Goal: Task Accomplishment & Management: Manage account settings

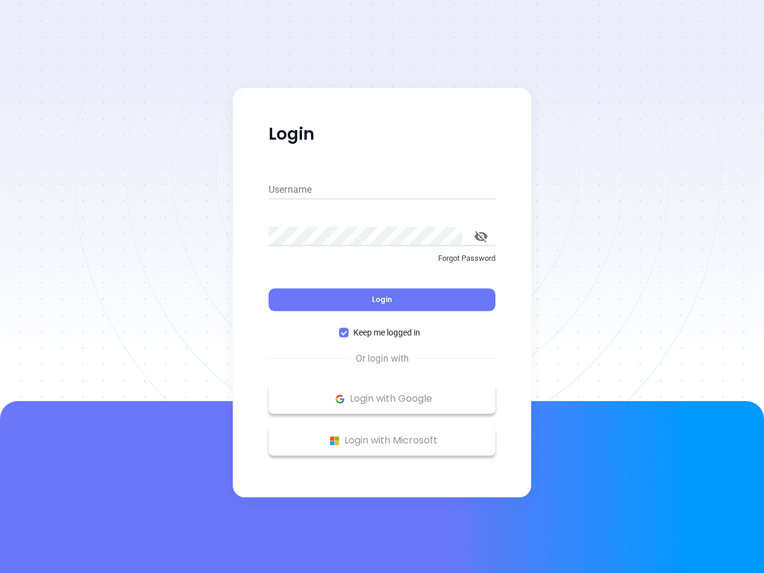
click at [382, 287] on div "Login" at bounding box center [382, 292] width 227 height 37
click at [382, 190] on input "Username" at bounding box center [382, 189] width 227 height 19
click at [481, 236] on icon "toggle password visibility" at bounding box center [481, 236] width 13 height 11
click at [382, 300] on span "Login" at bounding box center [382, 299] width 20 height 10
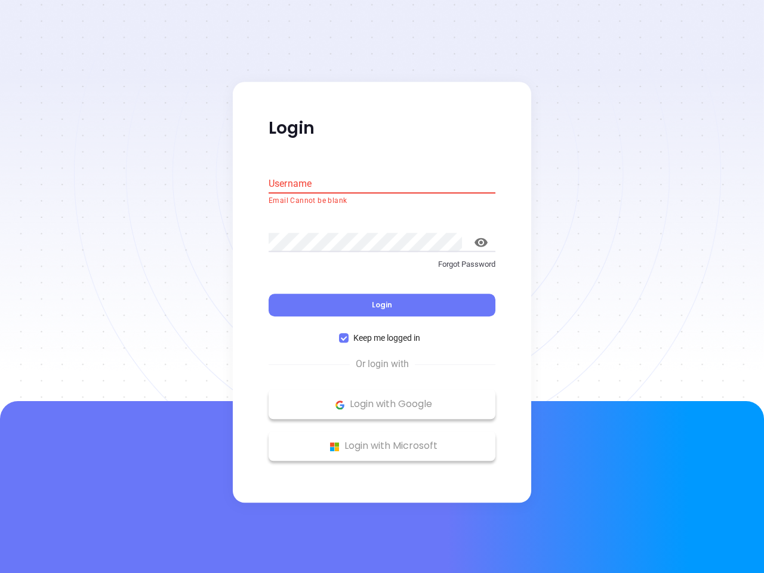
click at [382, 333] on span "Keep me logged in" at bounding box center [387, 338] width 76 height 13
click at [349, 334] on input "Keep me logged in" at bounding box center [344, 339] width 10 height 10
checkbox input "false"
click at [382, 399] on p "Login with Google" at bounding box center [382, 405] width 215 height 18
click at [382, 441] on p "Login with Microsoft" at bounding box center [382, 447] width 215 height 18
